Goal: Task Accomplishment & Management: Manage account settings

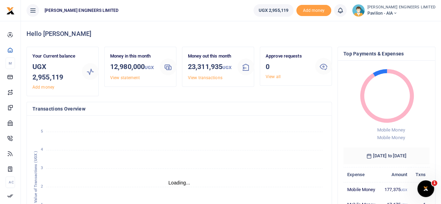
scroll to position [6, 6]
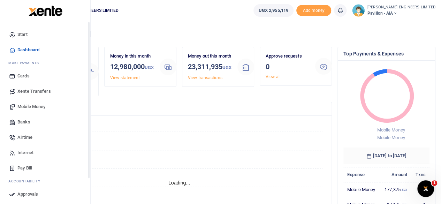
click at [28, 107] on span "Mobile Money" at bounding box center [31, 106] width 28 height 7
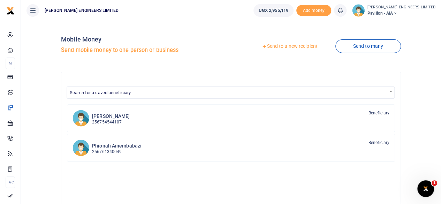
click at [278, 46] on link "Send to a new recipient" at bounding box center [289, 46] width 91 height 13
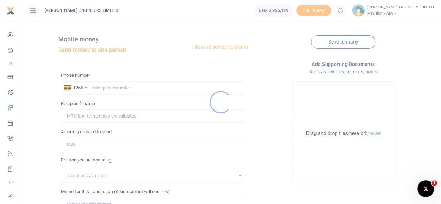
click at [107, 88] on div at bounding box center [220, 102] width 441 height 204
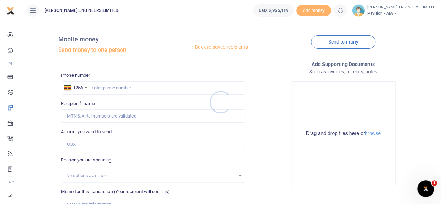
click at [100, 87] on div at bounding box center [220, 102] width 441 height 204
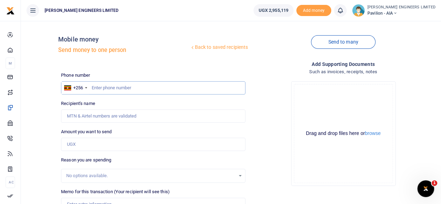
click at [103, 88] on input "text" at bounding box center [153, 87] width 185 height 13
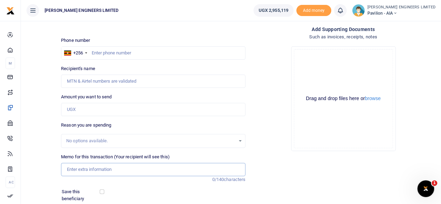
click at [76, 169] on input "Memo for this transaction (Your recipient will see this)" at bounding box center [153, 169] width 185 height 13
click at [67, 167] on input "10 way consumer unit and 20mm conduit" at bounding box center [153, 169] width 185 height 13
click at [129, 170] on input "1pc 10 way consumer unit and 20mm conduit" at bounding box center [153, 169] width 185 height 13
type input "1pc 10 way consumer unit and 30 pcs 20mm conduit"
click at [104, 54] on input "text" at bounding box center [153, 52] width 185 height 13
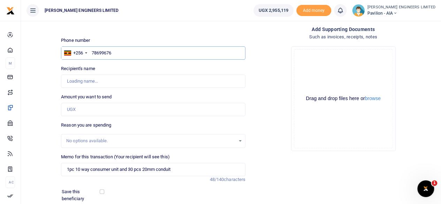
type input "786996763"
type input "Elly James Akena"
type input "786996763"
click at [76, 109] on input "Amount you want to send" at bounding box center [153, 109] width 185 height 13
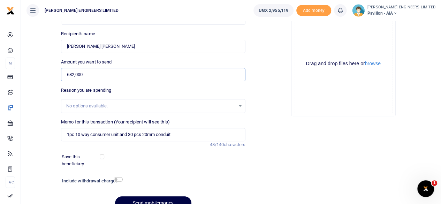
scroll to position [104, 0]
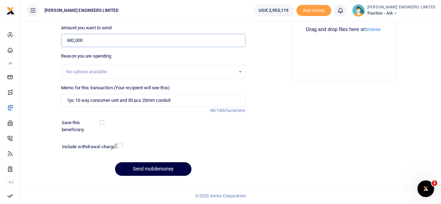
type input "682,000"
click at [76, 99] on input "1pc 10 way consumer unit and 30 pcs 20mm conduit" at bounding box center [153, 100] width 185 height 13
click at [127, 99] on input "10 way consumer unit and 30 pcs 20mm conduit" at bounding box center [153, 100] width 185 height 13
click at [136, 99] on input "10 way consumer unit and 30 pcs 20mm conduit" at bounding box center [153, 100] width 185 height 13
click at [152, 99] on input "10 way consumer unit and 20mm conduit" at bounding box center [153, 100] width 185 height 13
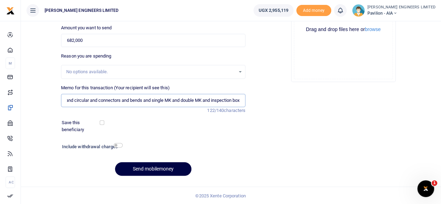
scroll to position [0, 90]
click at [132, 102] on input "10 way consumer unit and 20mm conduit and circular and connectors and bends and…" at bounding box center [153, 100] width 185 height 13
click at [157, 99] on input "10 way consumer unit and 20mm conduit and circular and connectors and bends and…" at bounding box center [153, 100] width 185 height 13
click at [192, 98] on input "10 way consumer unit and 20mm conduit and circular and connectors and bends and…" at bounding box center [153, 100] width 185 height 13
click at [210, 98] on input "10 way consumer unit and 20mm conduit and circular and connectors and bends and…" at bounding box center [153, 100] width 185 height 13
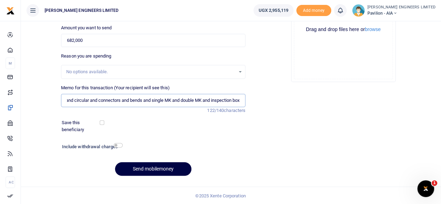
type input "10 way consumer unit and 20mm conduit and circular and connectors and bends and…"
click at [119, 145] on input "checkbox" at bounding box center [118, 145] width 9 height 5
checkbox input "true"
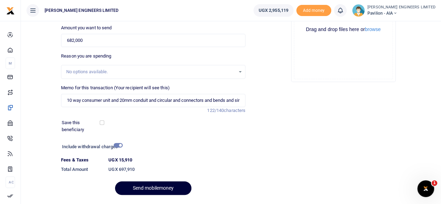
click at [153, 186] on button "Send mobilemoney" at bounding box center [153, 188] width 76 height 14
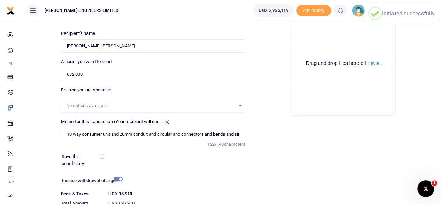
scroll to position [34, 0]
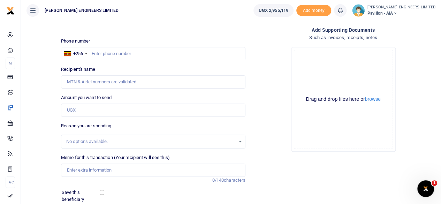
click at [344, 12] on icon at bounding box center [340, 11] width 7 height 8
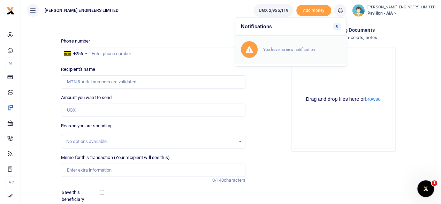
click at [303, 48] on small "You have no new notification" at bounding box center [289, 49] width 52 height 5
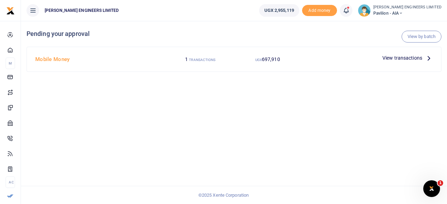
click at [402, 58] on span "View transactions" at bounding box center [402, 58] width 40 height 8
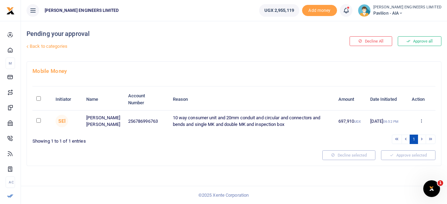
click at [36, 119] on input "checkbox" at bounding box center [38, 120] width 5 height 5
checkbox input "true"
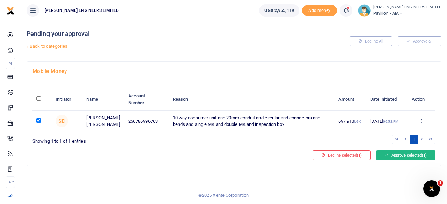
click at [394, 155] on button "Approve selected (1)" at bounding box center [405, 155] width 59 height 10
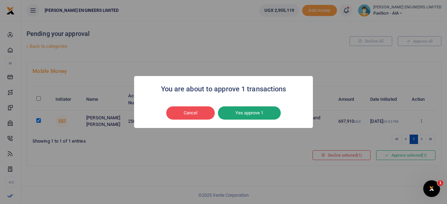
click at [242, 116] on button "Yes approve 1" at bounding box center [249, 112] width 63 height 13
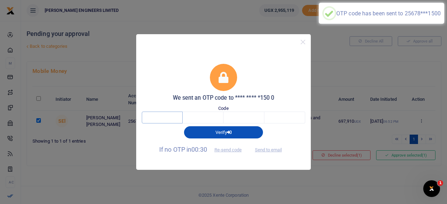
click at [169, 117] on input "text" at bounding box center [162, 118] width 41 height 12
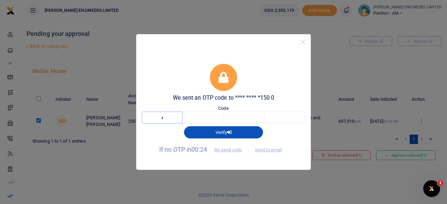
type input "3"
type input "0"
type input "2"
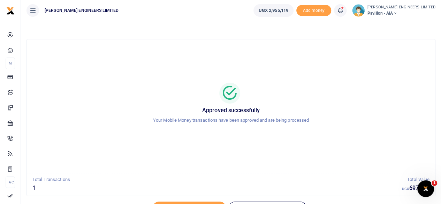
click at [397, 13] on icon at bounding box center [395, 13] width 4 height 5
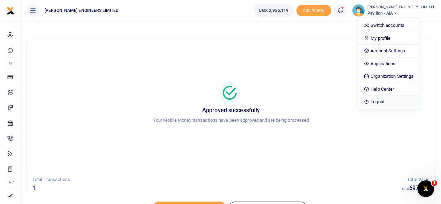
click at [398, 100] on link "Logout" at bounding box center [388, 102] width 61 height 10
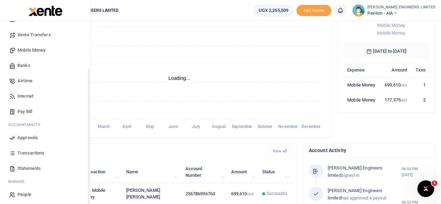
scroll to position [60, 0]
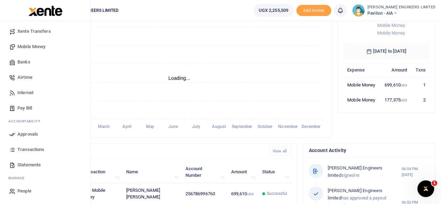
click at [28, 147] on span "Transactions" at bounding box center [30, 149] width 27 height 7
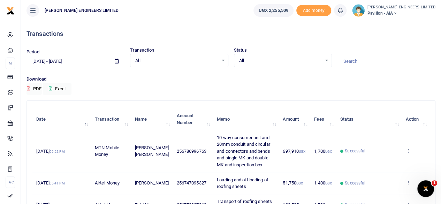
click at [397, 13] on icon at bounding box center [395, 13] width 4 height 5
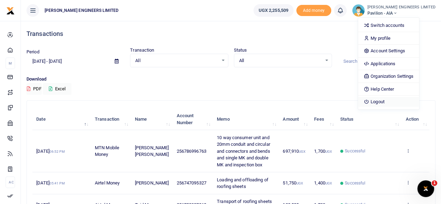
click at [404, 100] on link "Logout" at bounding box center [388, 102] width 61 height 10
